Goal: Check status

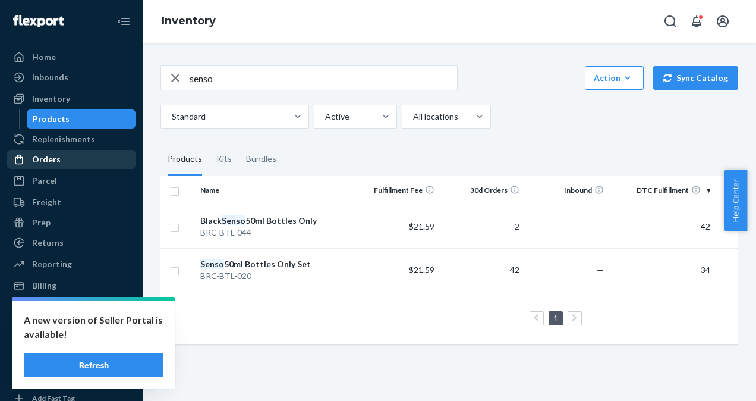
drag, startPoint x: 0, startPoint y: 0, endPoint x: 52, endPoint y: 155, distance: 163.1
click at [52, 155] on div "Orders" at bounding box center [46, 159] width 29 height 12
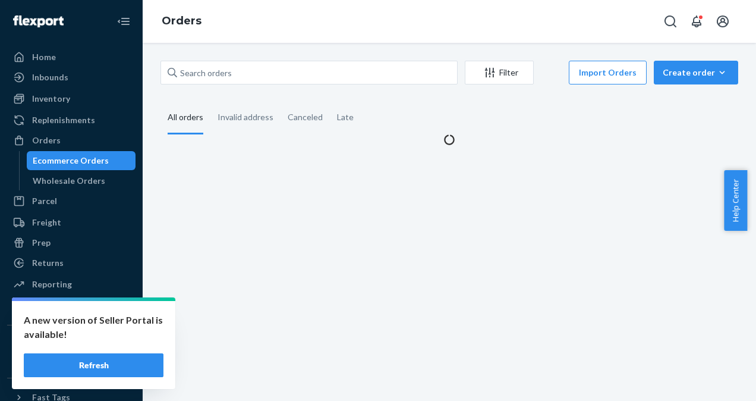
click at [108, 363] on button "Refresh" at bounding box center [94, 365] width 140 height 24
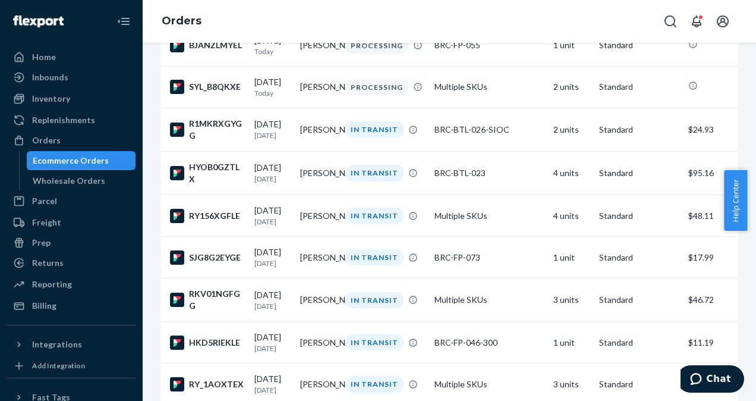
scroll to position [354, 0]
